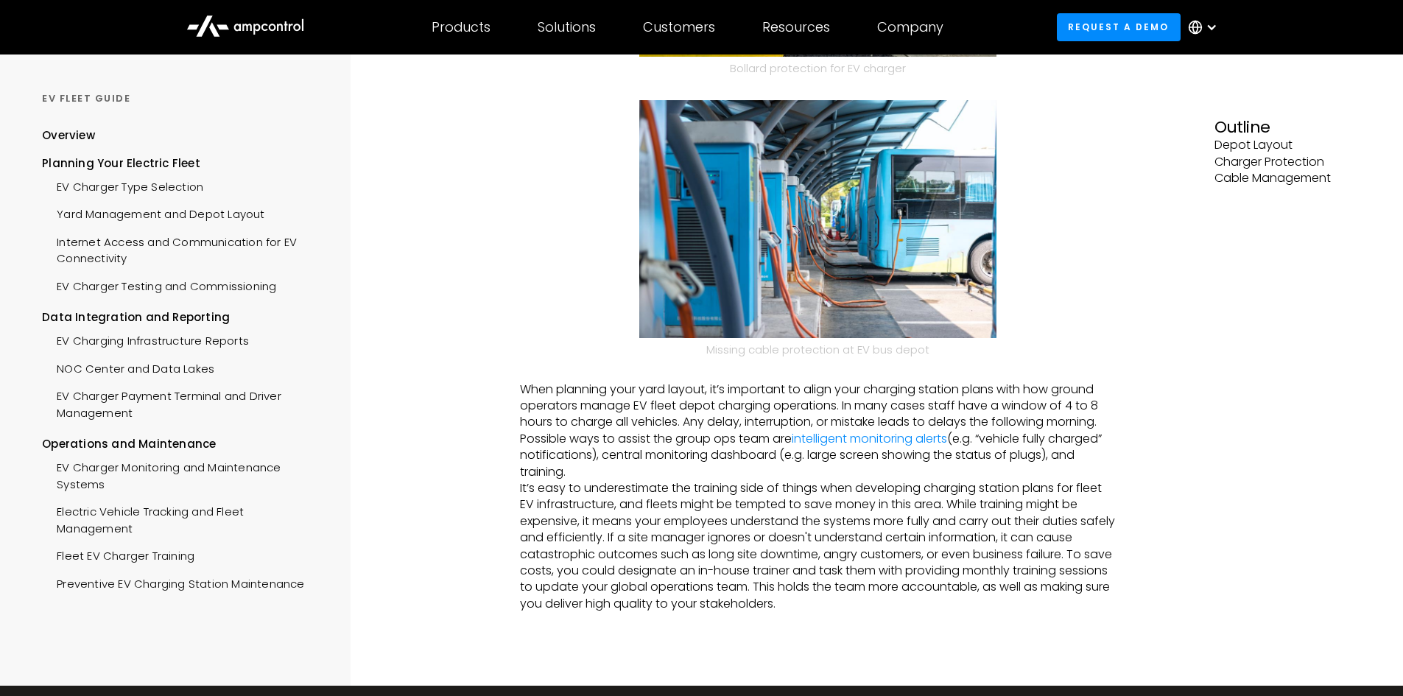
scroll to position [663, 0]
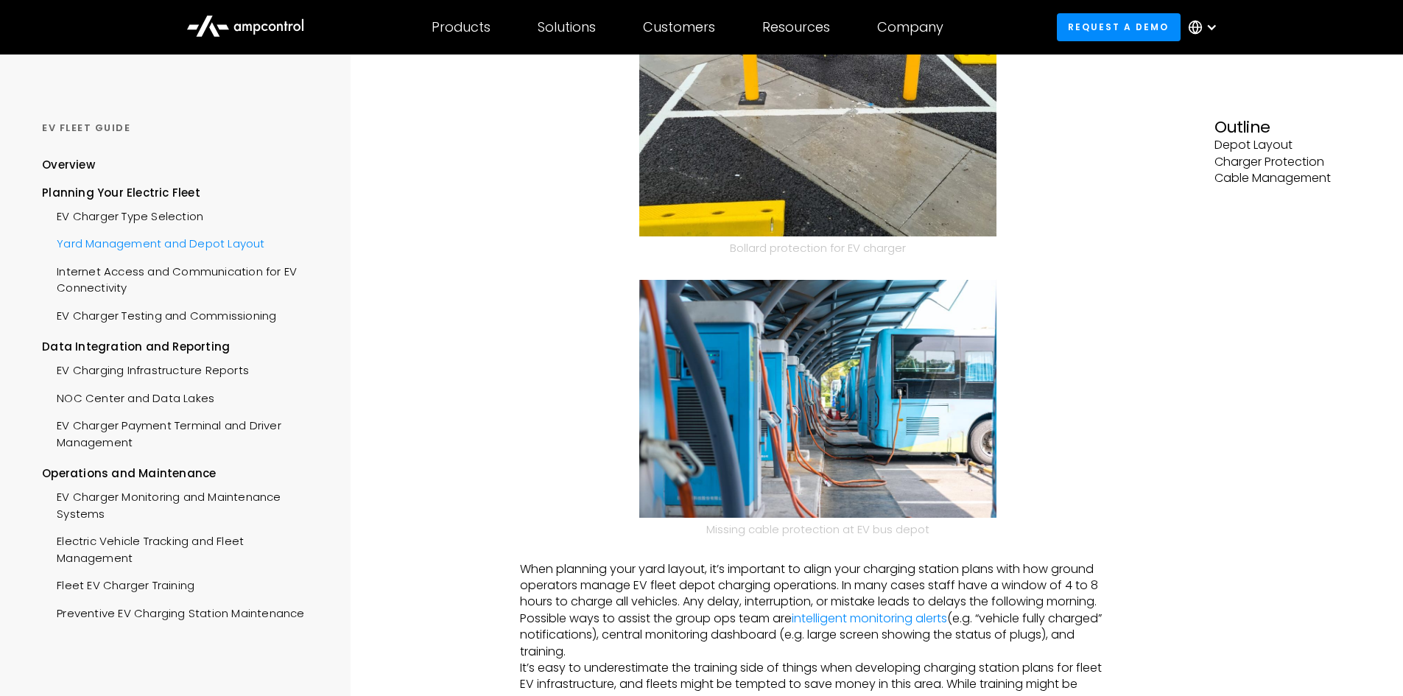
click at [131, 250] on div "Yard Management and Depot Layout" at bounding box center [153, 241] width 222 height 27
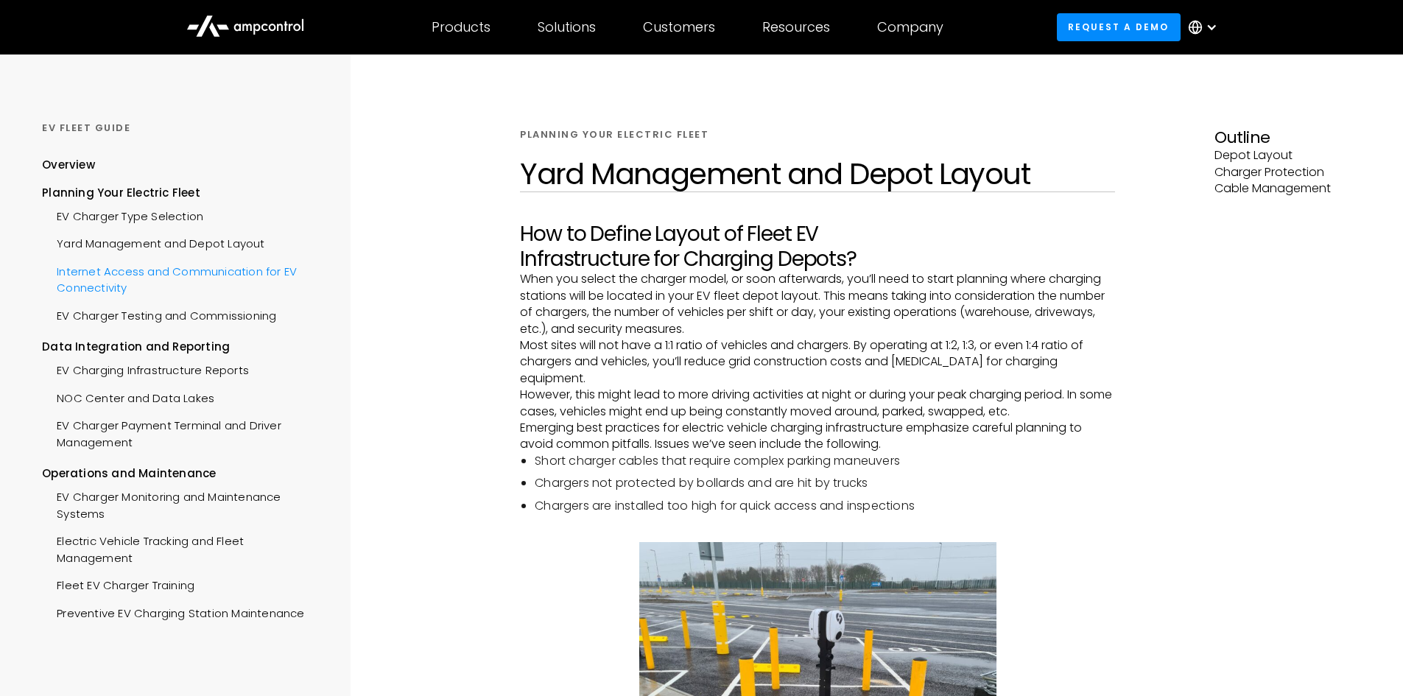
click at [156, 281] on div "Internet Access and Communication for EV Connectivity" at bounding box center [182, 278] width 281 height 44
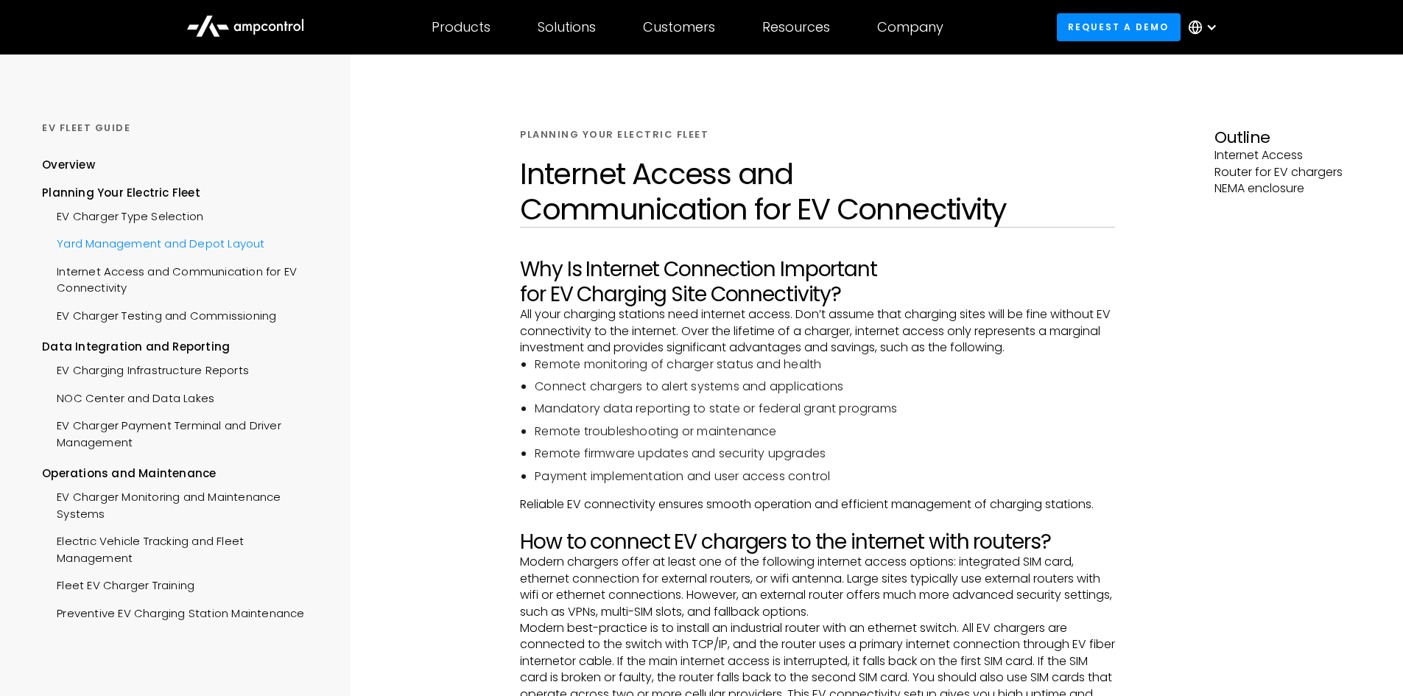
click at [163, 247] on div "Yard Management and Depot Layout" at bounding box center [153, 241] width 222 height 27
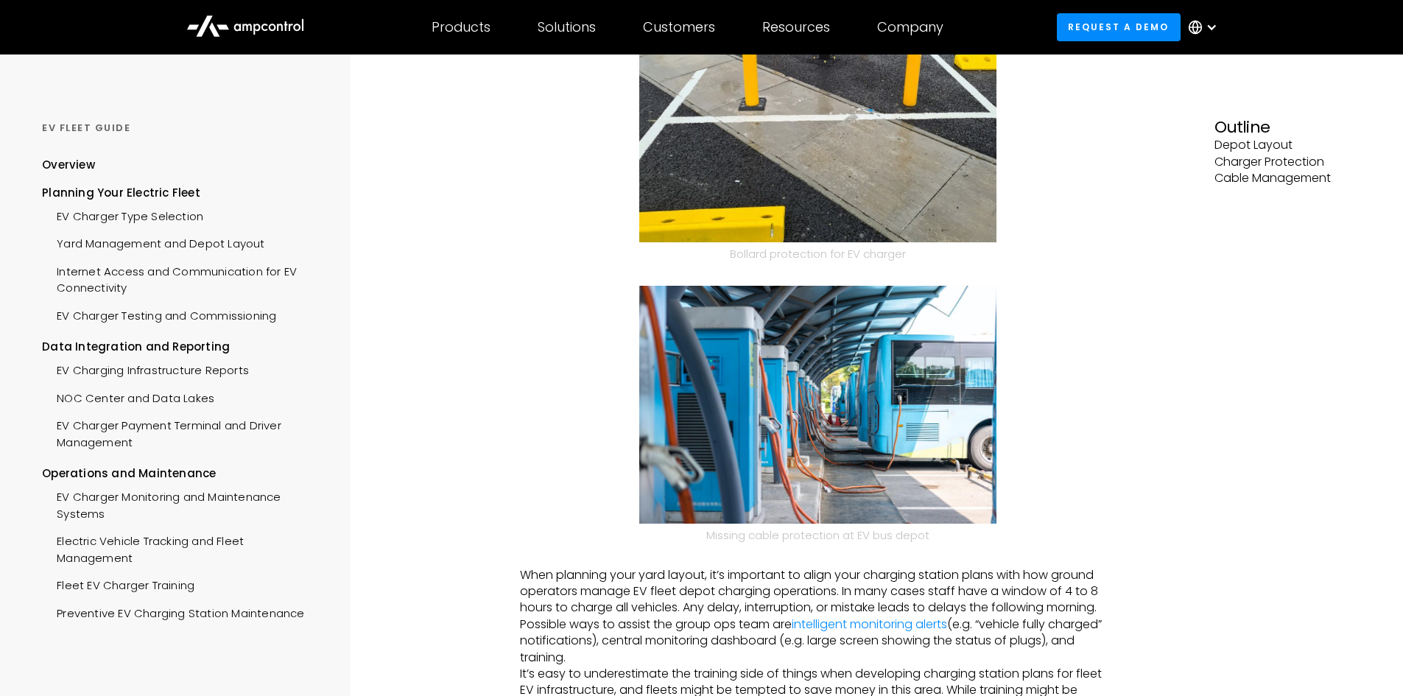
scroll to position [884, 0]
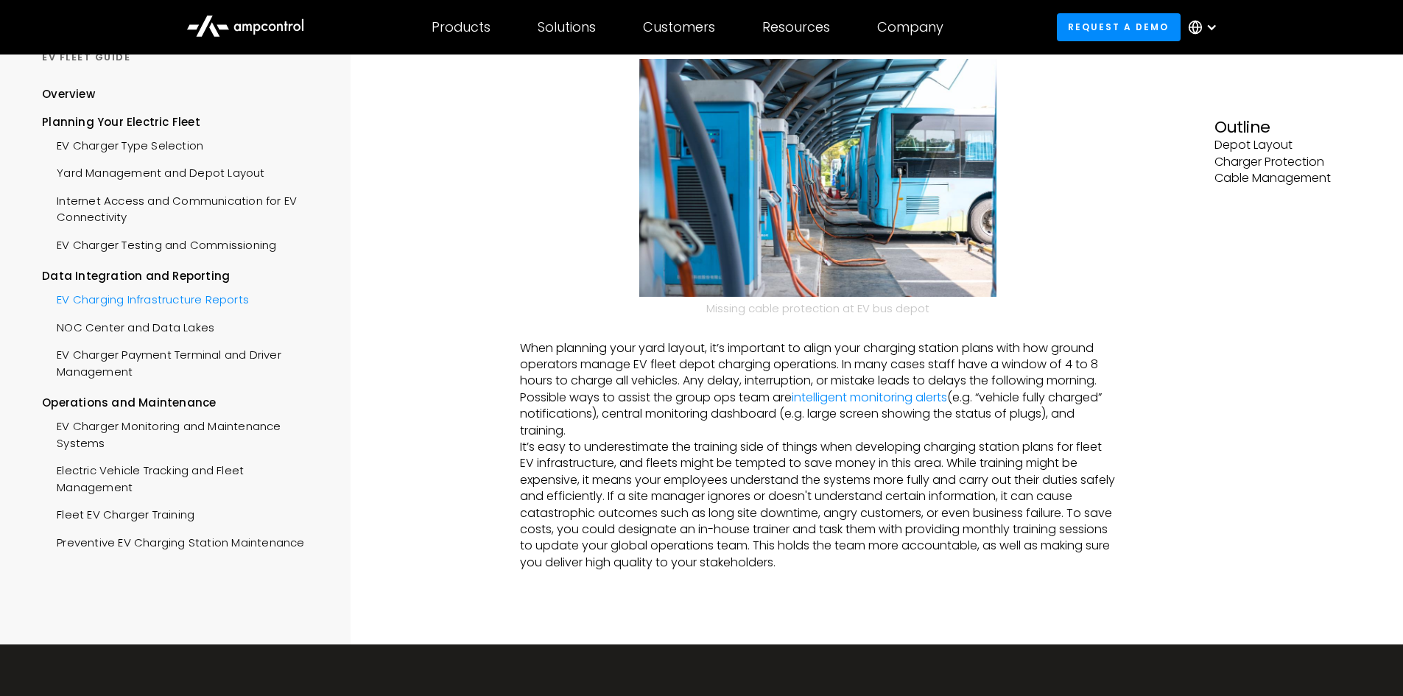
click at [223, 292] on div "EV Charging Infrastructure Reports" at bounding box center [145, 298] width 207 height 27
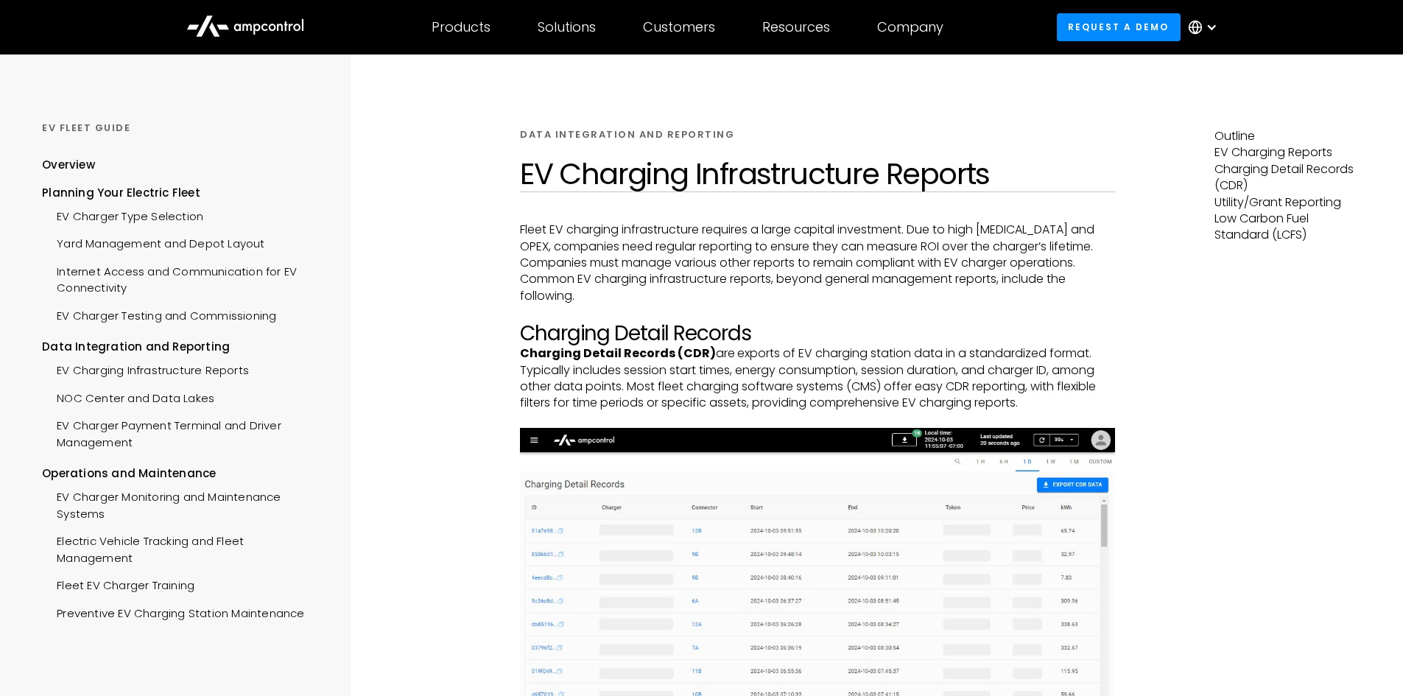
scroll to position [74, 0]
